Goal: Navigation & Orientation: Find specific page/section

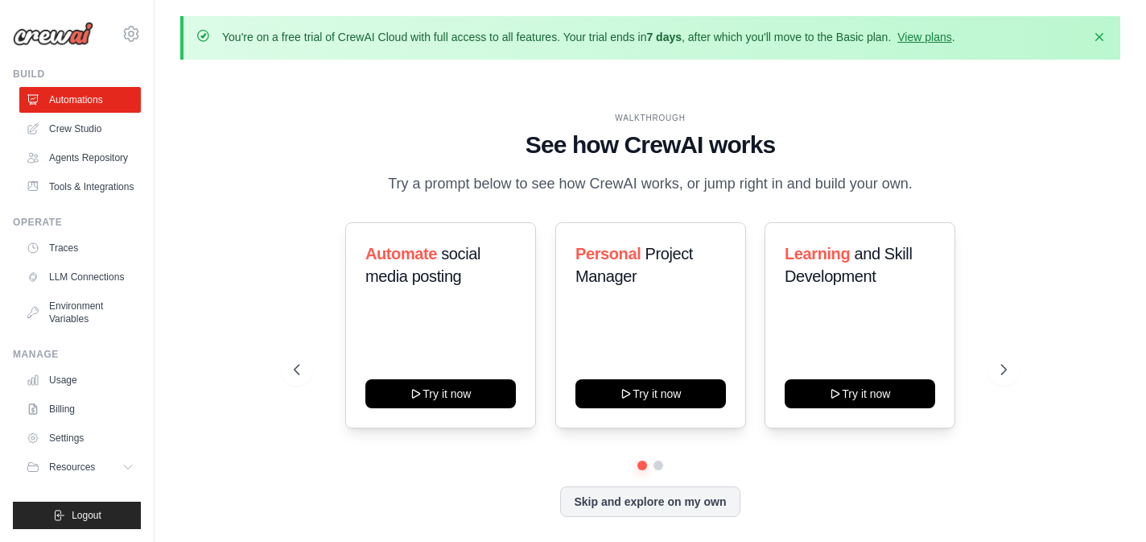
scroll to position [56, 0]
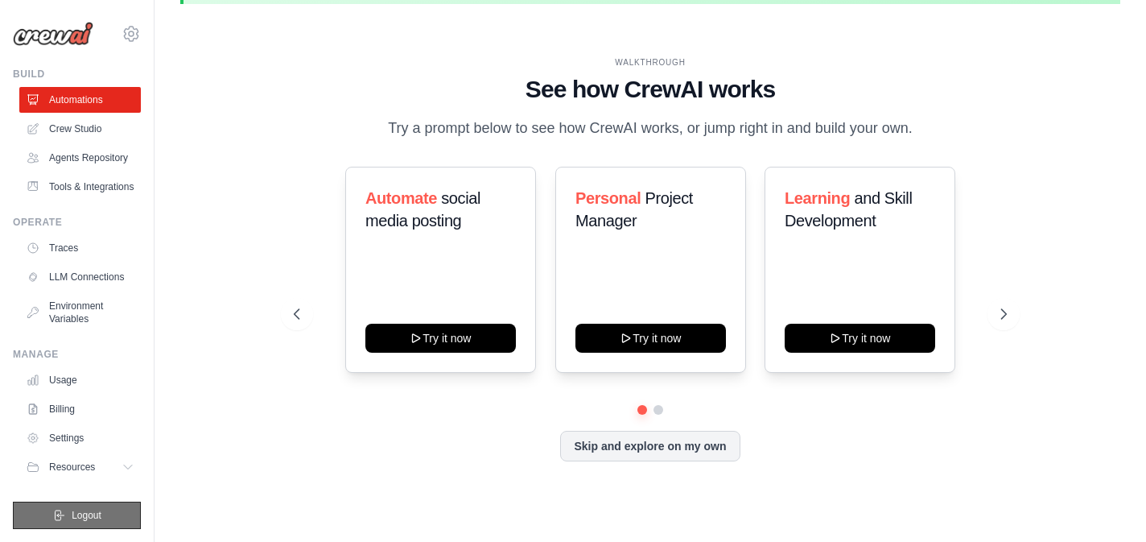
click at [105, 521] on button "Logout" at bounding box center [77, 514] width 128 height 27
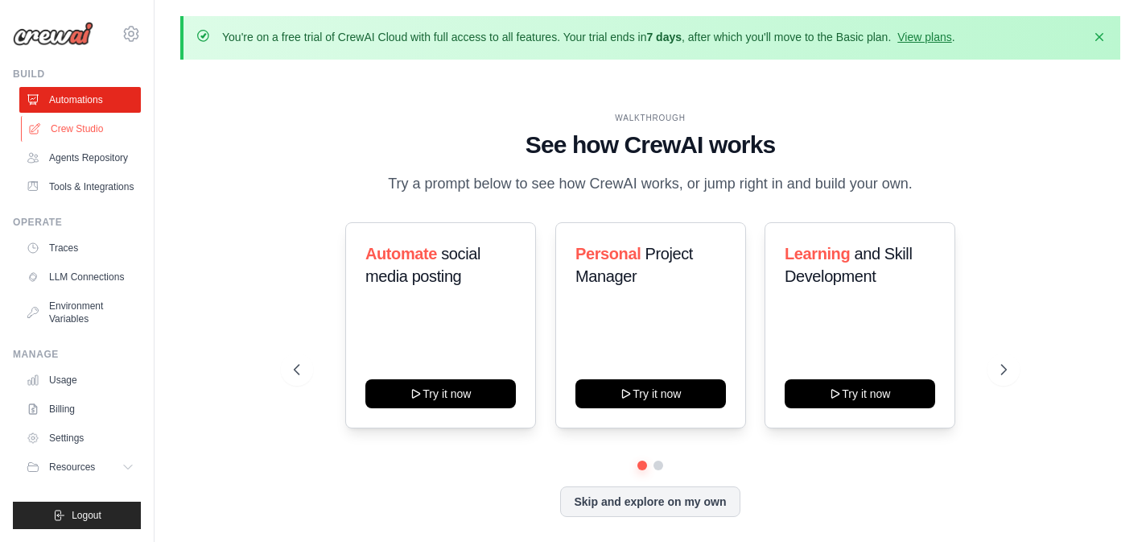
click at [95, 132] on link "Crew Studio" at bounding box center [82, 129] width 122 height 26
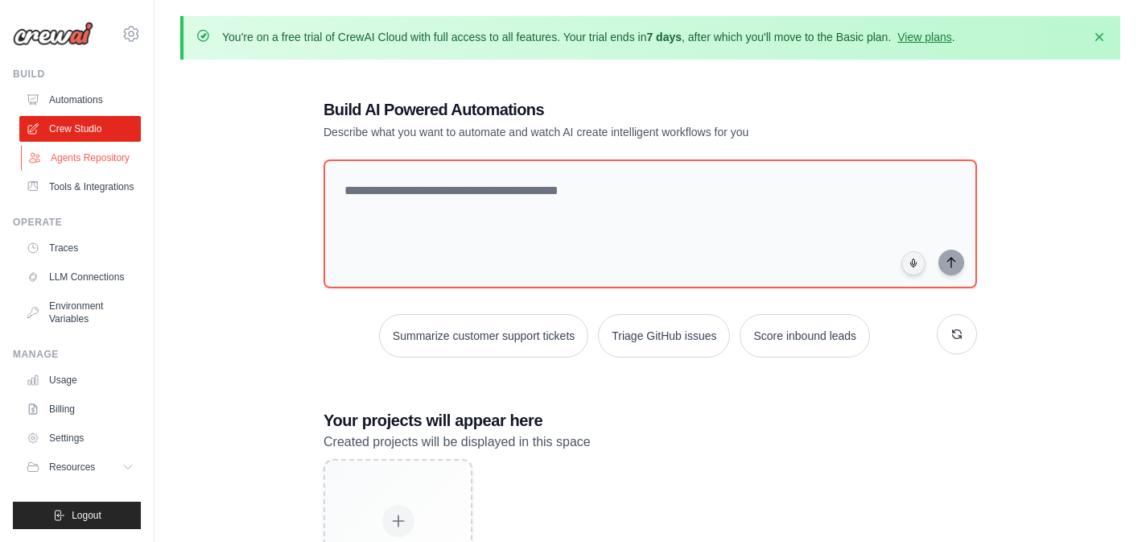
click at [98, 151] on link "Agents Repository" at bounding box center [82, 158] width 122 height 26
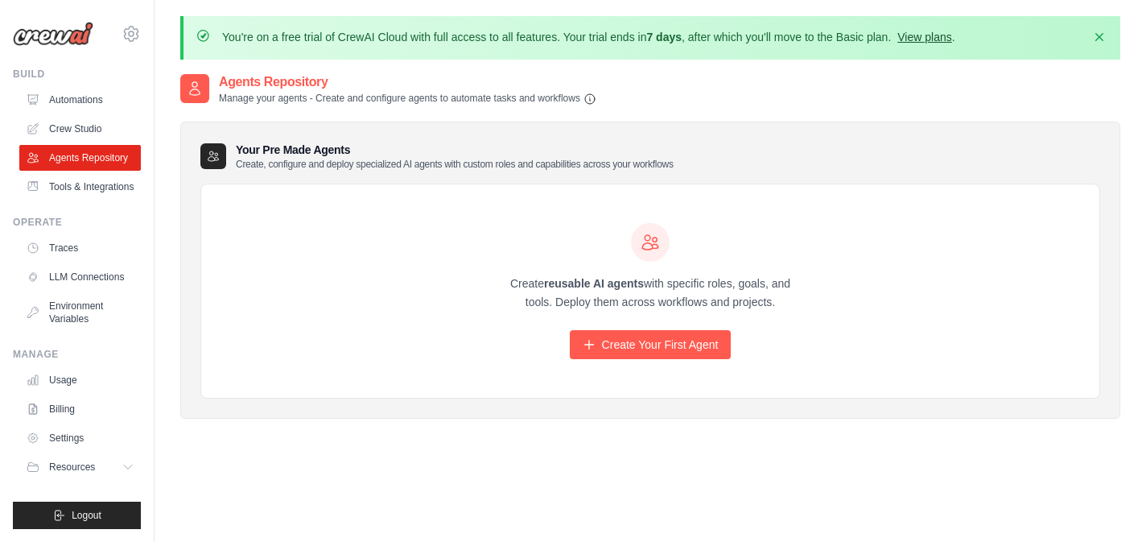
click at [939, 32] on link "View plans" at bounding box center [924, 37] width 54 height 13
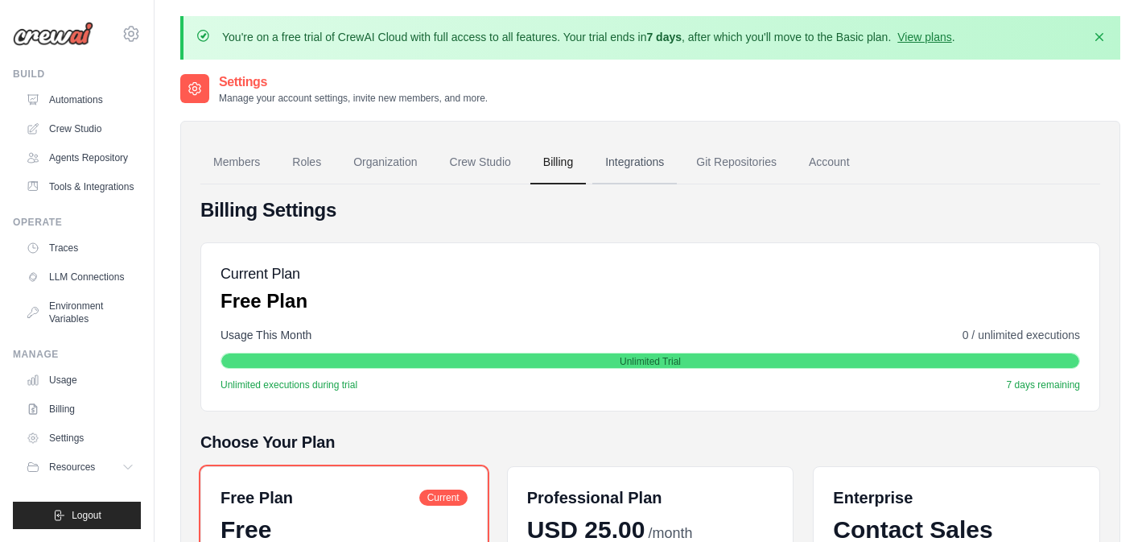
click at [637, 170] on link "Integrations" at bounding box center [634, 162] width 84 height 43
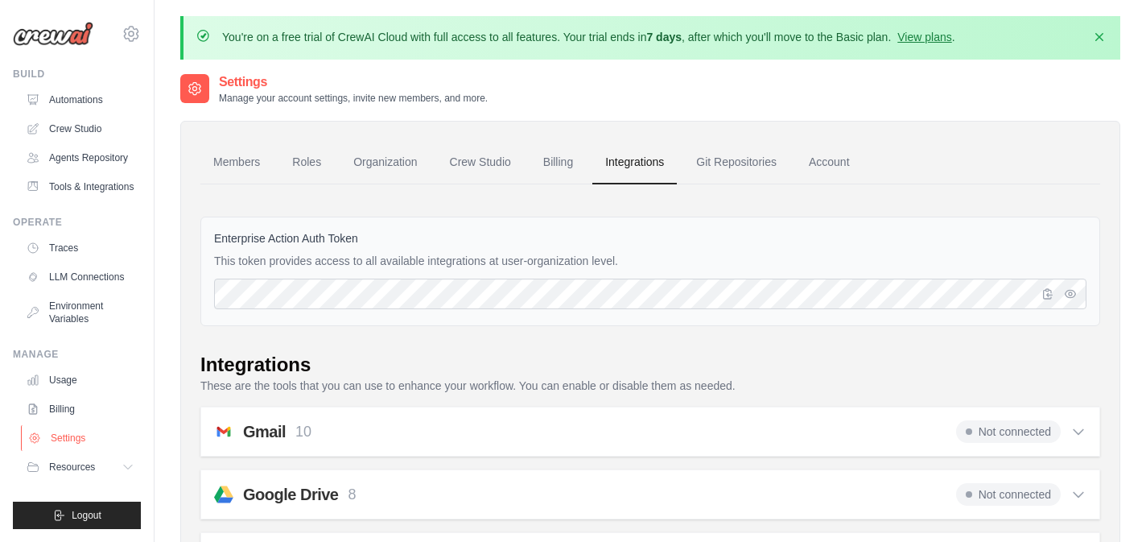
click at [99, 432] on link "Settings" at bounding box center [82, 438] width 122 height 26
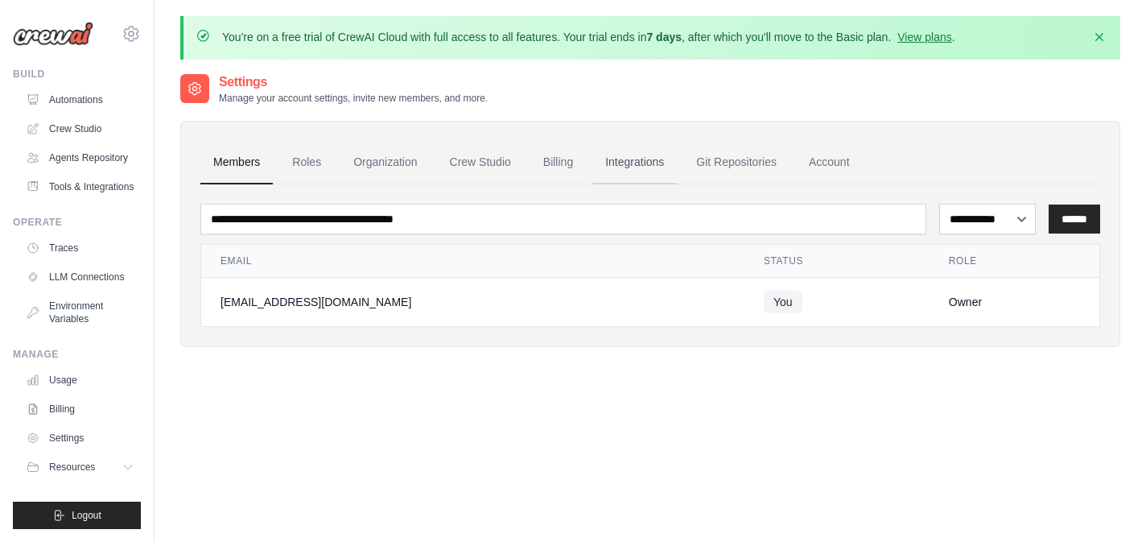
click at [608, 154] on link "Integrations" at bounding box center [634, 162] width 84 height 43
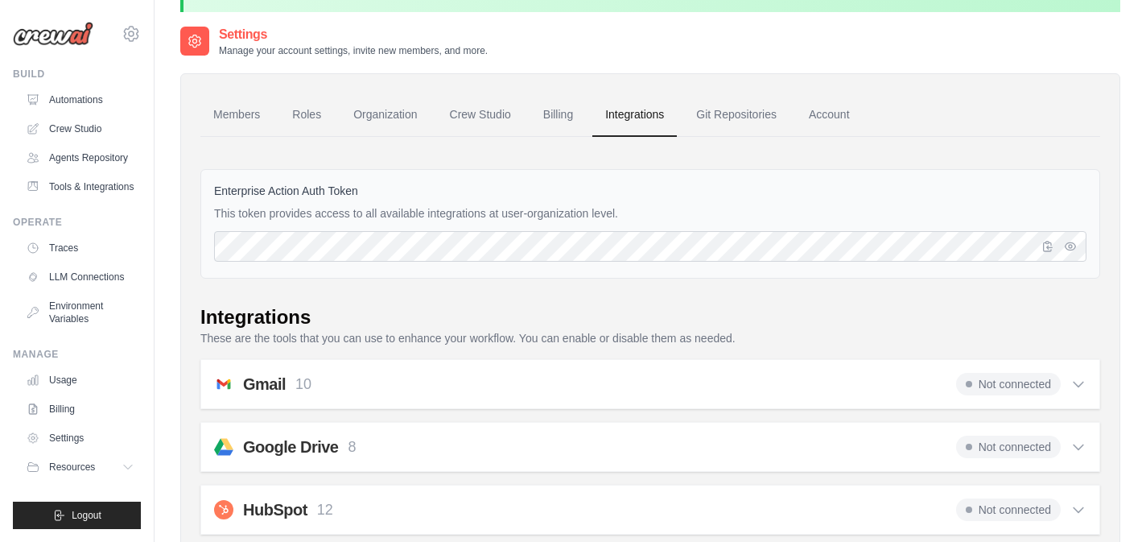
scroll to position [48, 0]
click at [105, 369] on link "Usage" at bounding box center [82, 380] width 122 height 26
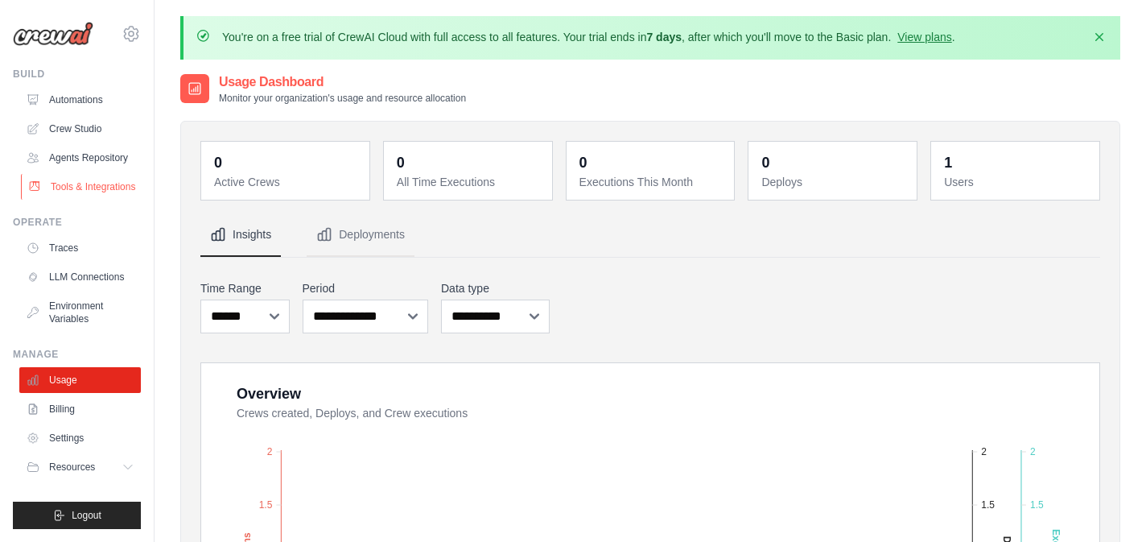
click at [90, 194] on link "Tools & Integrations" at bounding box center [82, 187] width 122 height 26
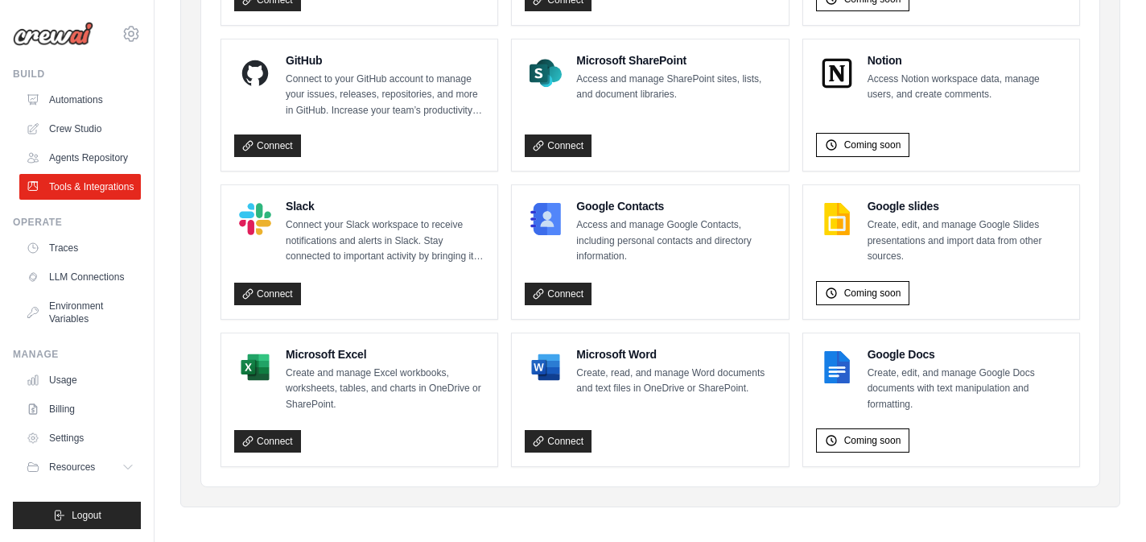
scroll to position [1095, 0]
